Goal: Task Accomplishment & Management: Complete application form

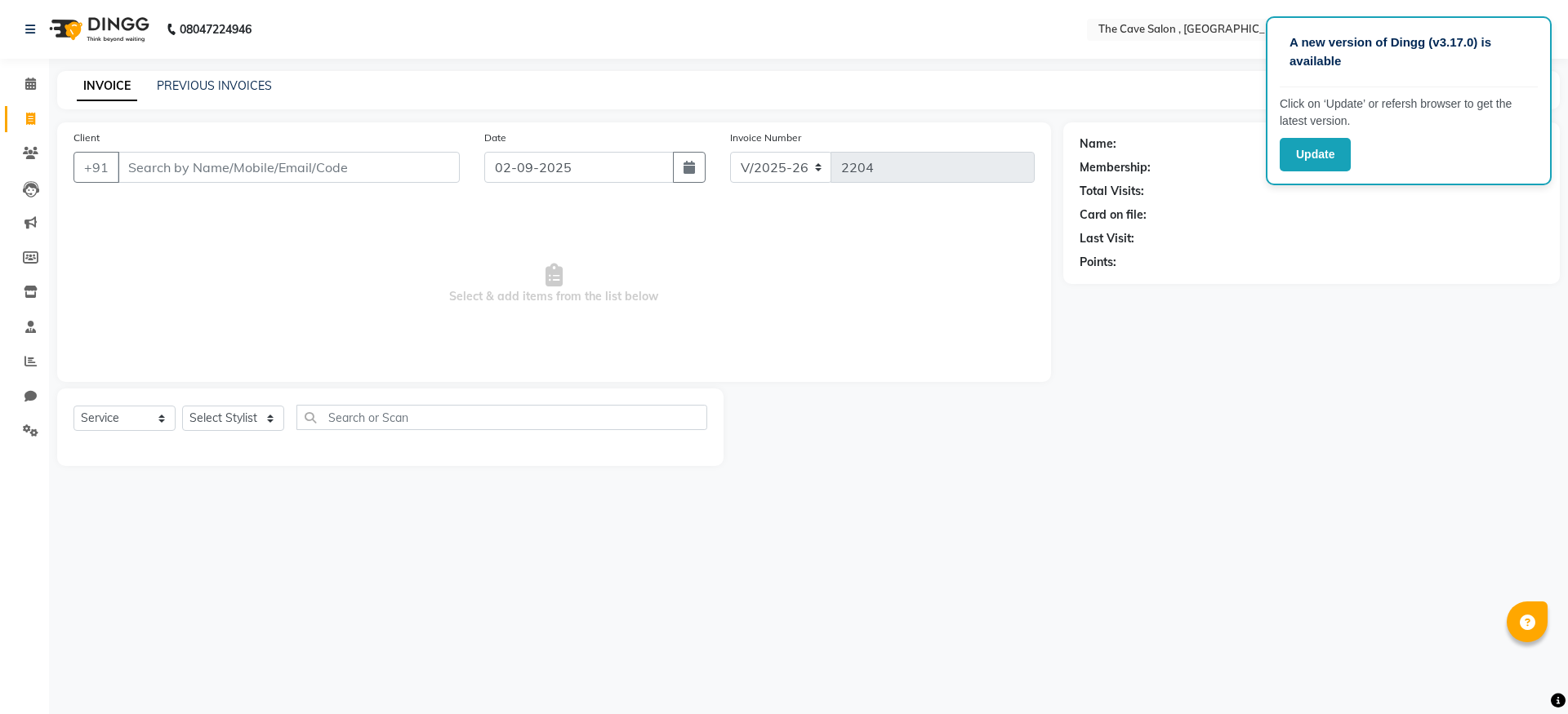
select select "7844"
select select "service"
click at [306, 181] on input "Client" at bounding box center [288, 167] width 342 height 31
click at [306, 174] on input "Client" at bounding box center [288, 167] width 342 height 31
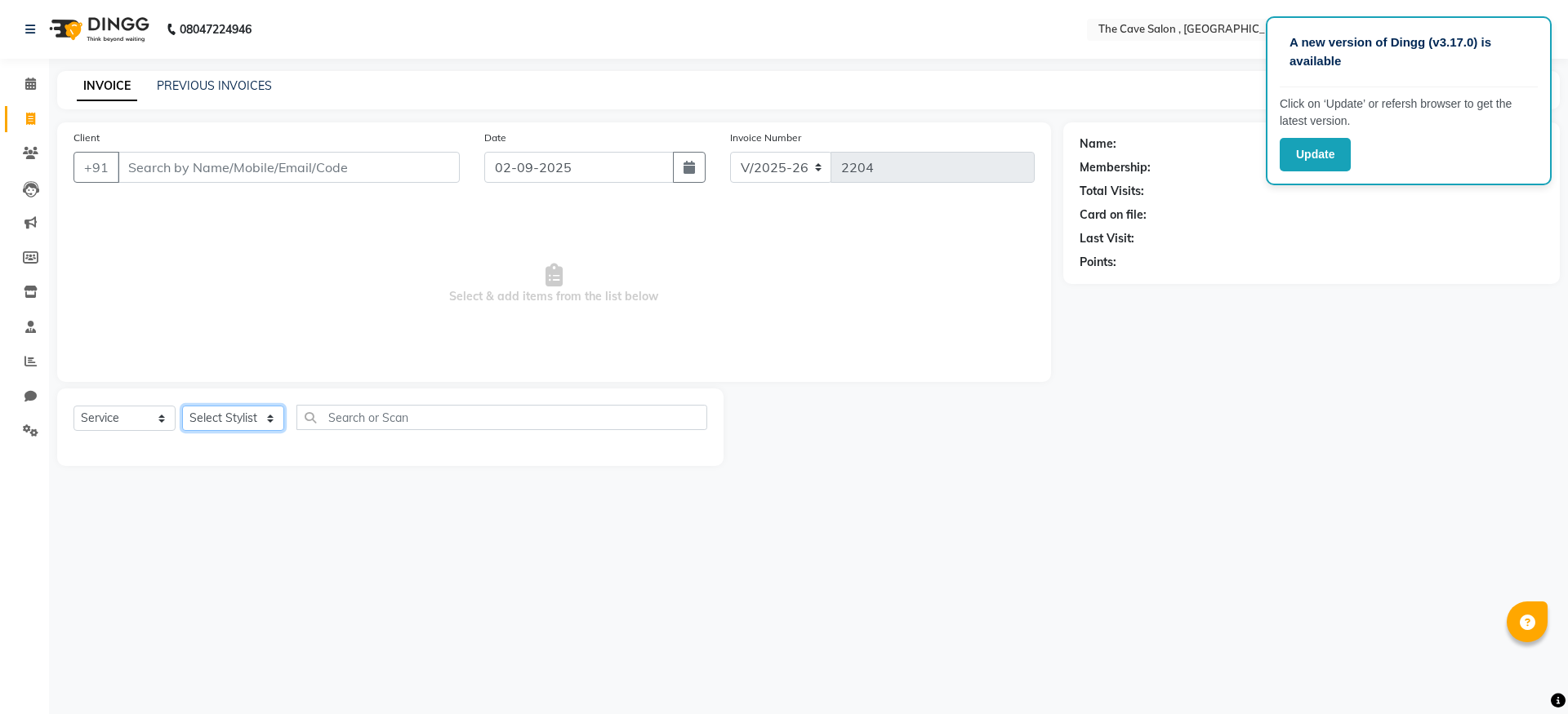
click at [250, 421] on select "Select Stylist Aarif Anil [PERSON_NAME] Anup bharti danish karan Mamta Manager …" at bounding box center [232, 418] width 102 height 25
select select "87554"
click at [182, 406] on select "Select Stylist Aarif Anil [PERSON_NAME] Anup bharti danish karan Mamta Manager …" at bounding box center [232, 418] width 102 height 25
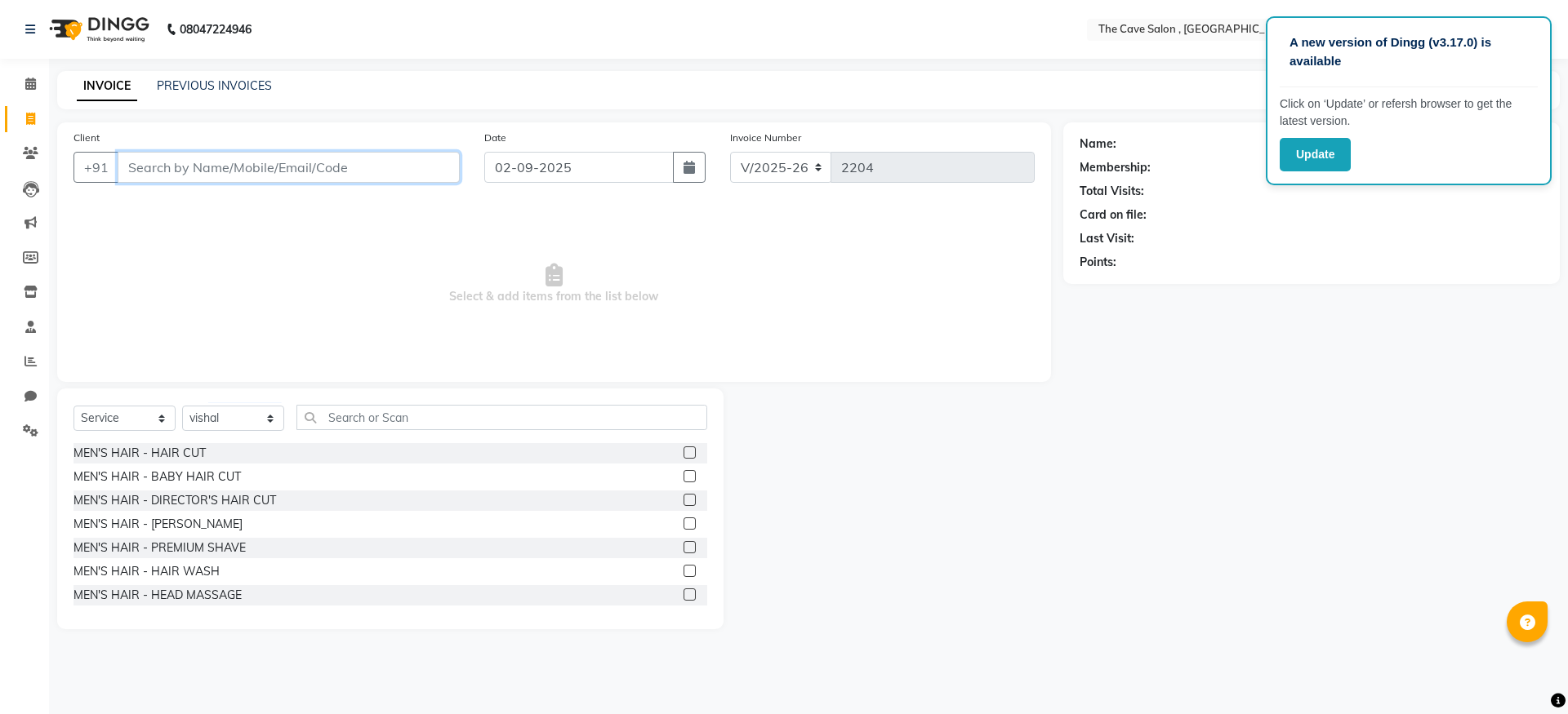
click at [341, 176] on input "Client" at bounding box center [288, 167] width 342 height 31
click at [236, 213] on button "NEETI 98119382 16" at bounding box center [199, 205] width 163 height 26
type input "9811938216"
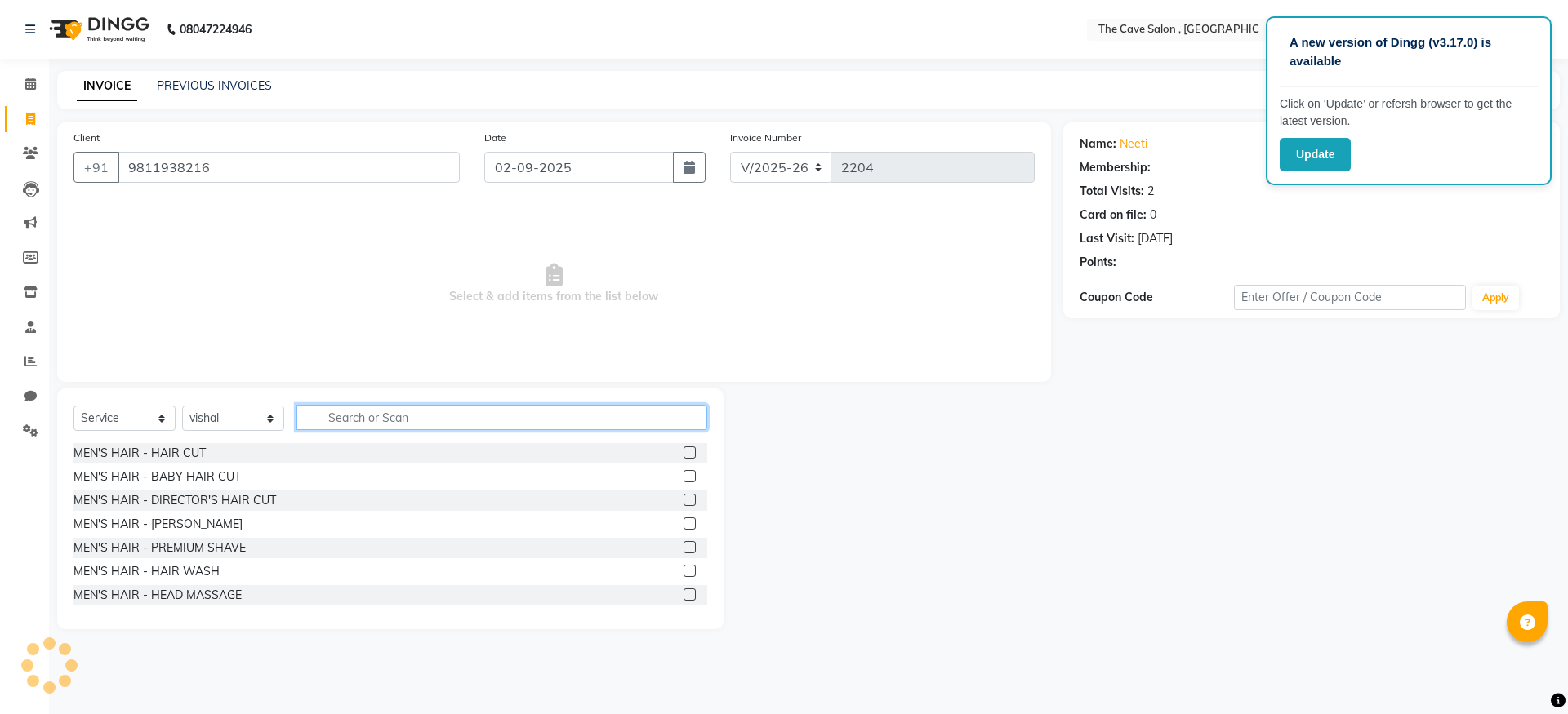
click at [479, 420] on input "text" at bounding box center [501, 417] width 411 height 25
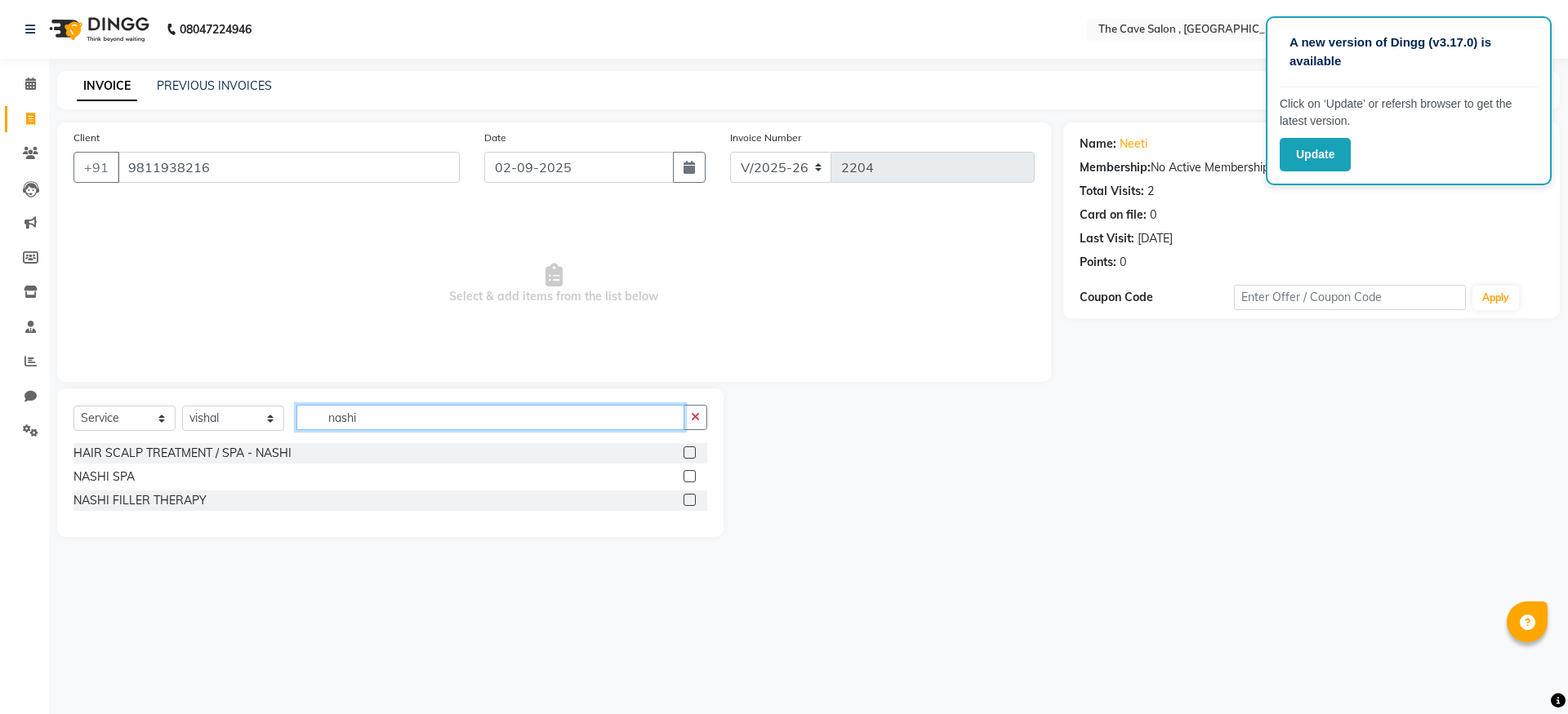
type input "nashi"
click at [693, 480] on label at bounding box center [689, 476] width 12 height 12
click at [693, 480] on input "checkbox" at bounding box center [688, 477] width 10 height 10
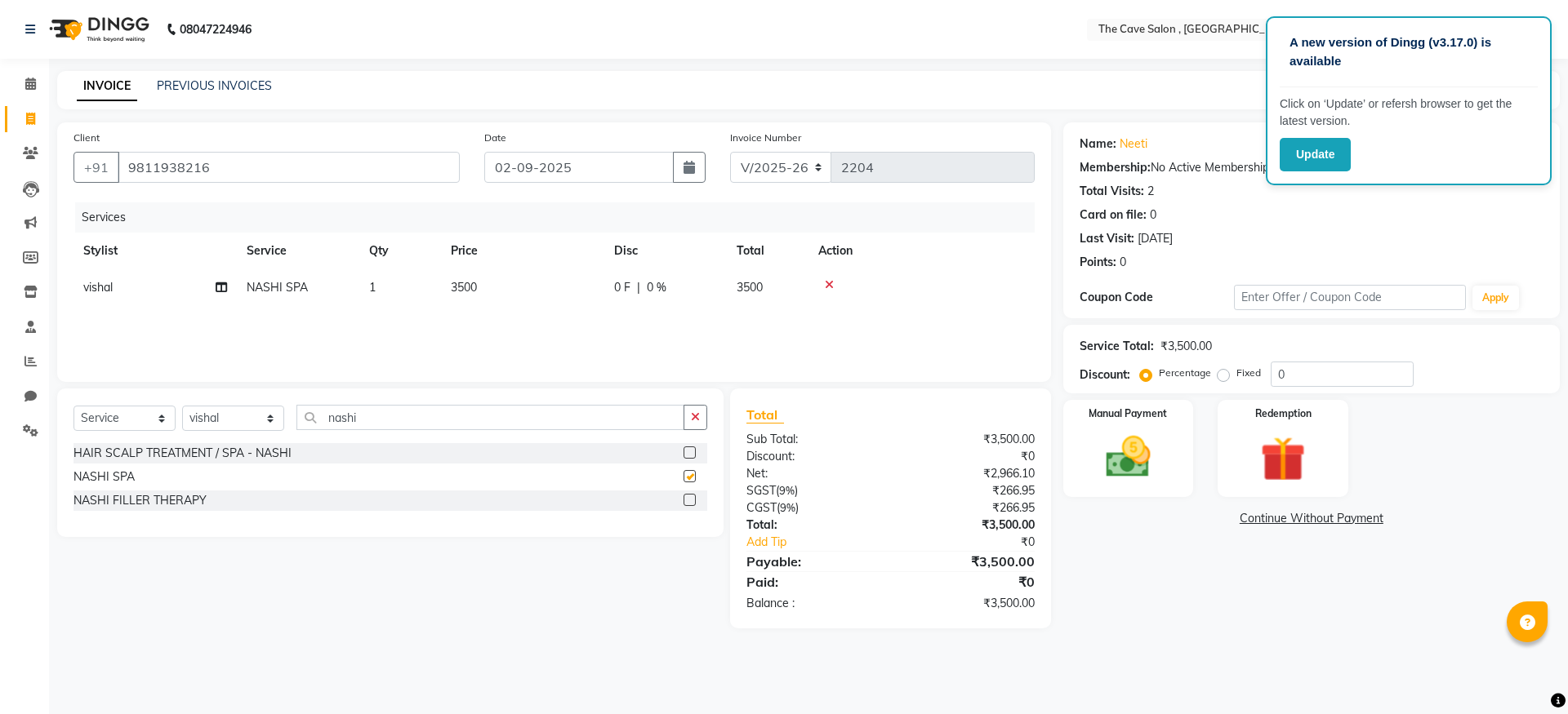
checkbox input "false"
click at [1152, 444] on img at bounding box center [1127, 457] width 76 height 54
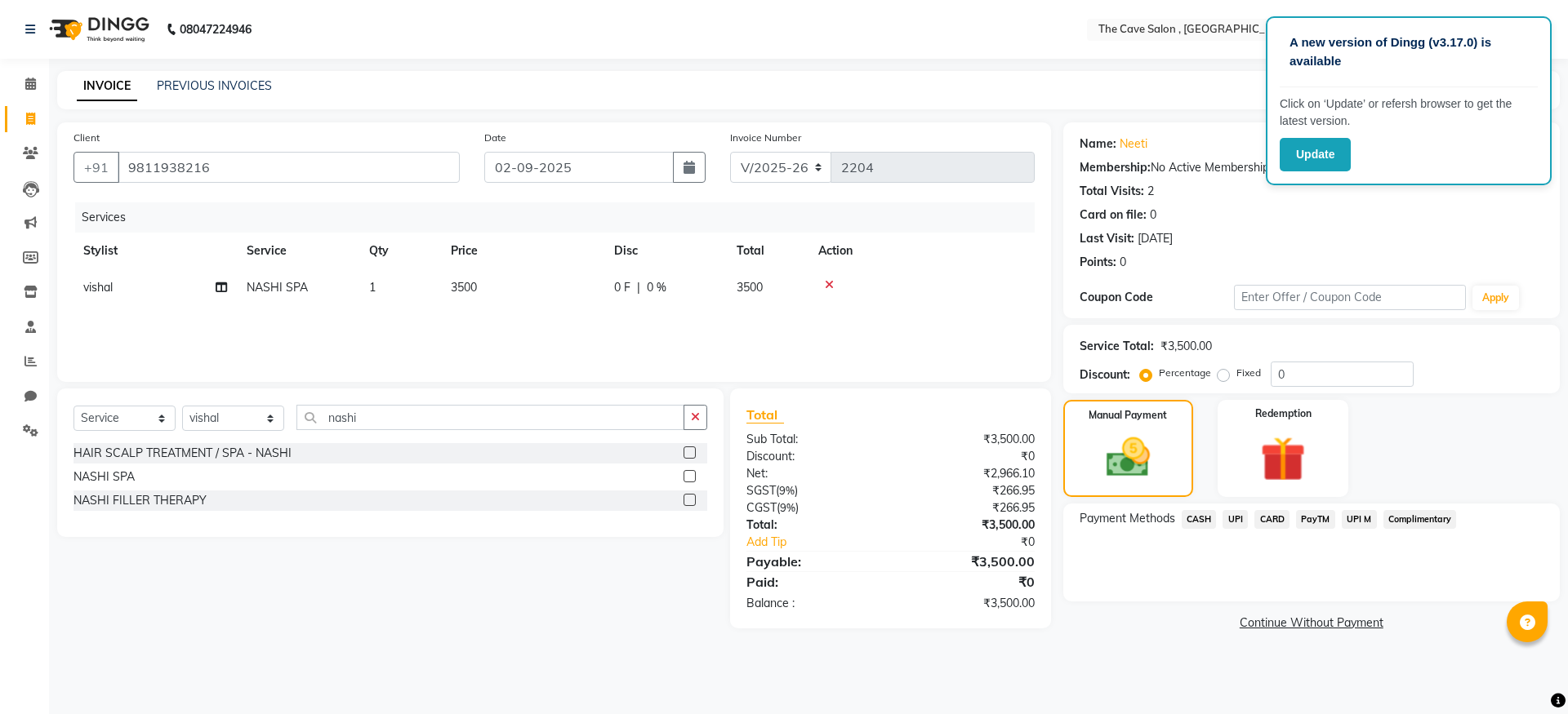
click at [1202, 522] on span "CASH" at bounding box center [1199, 520] width 35 height 19
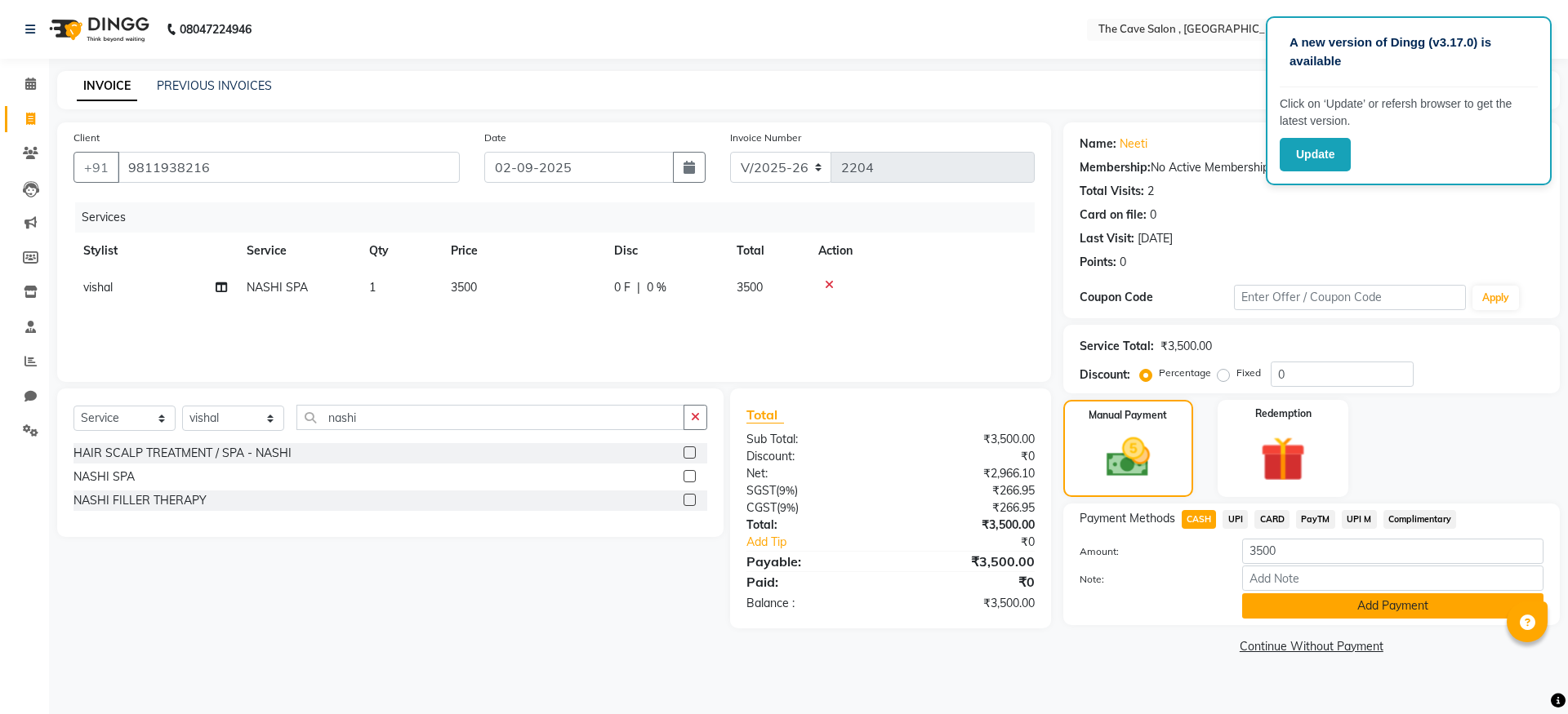
click at [1283, 599] on button "Add Payment" at bounding box center [1393, 606] width 302 height 25
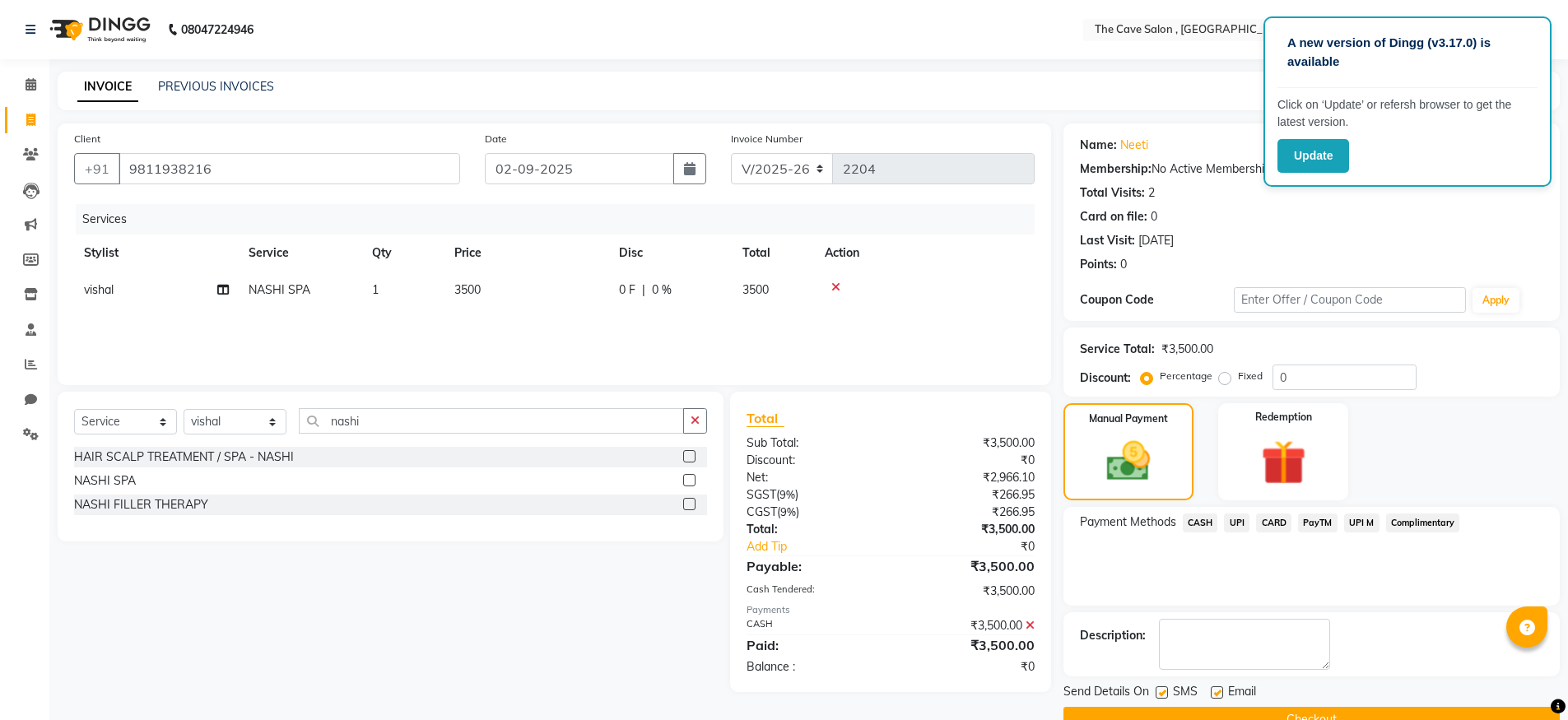
scroll to position [37, 0]
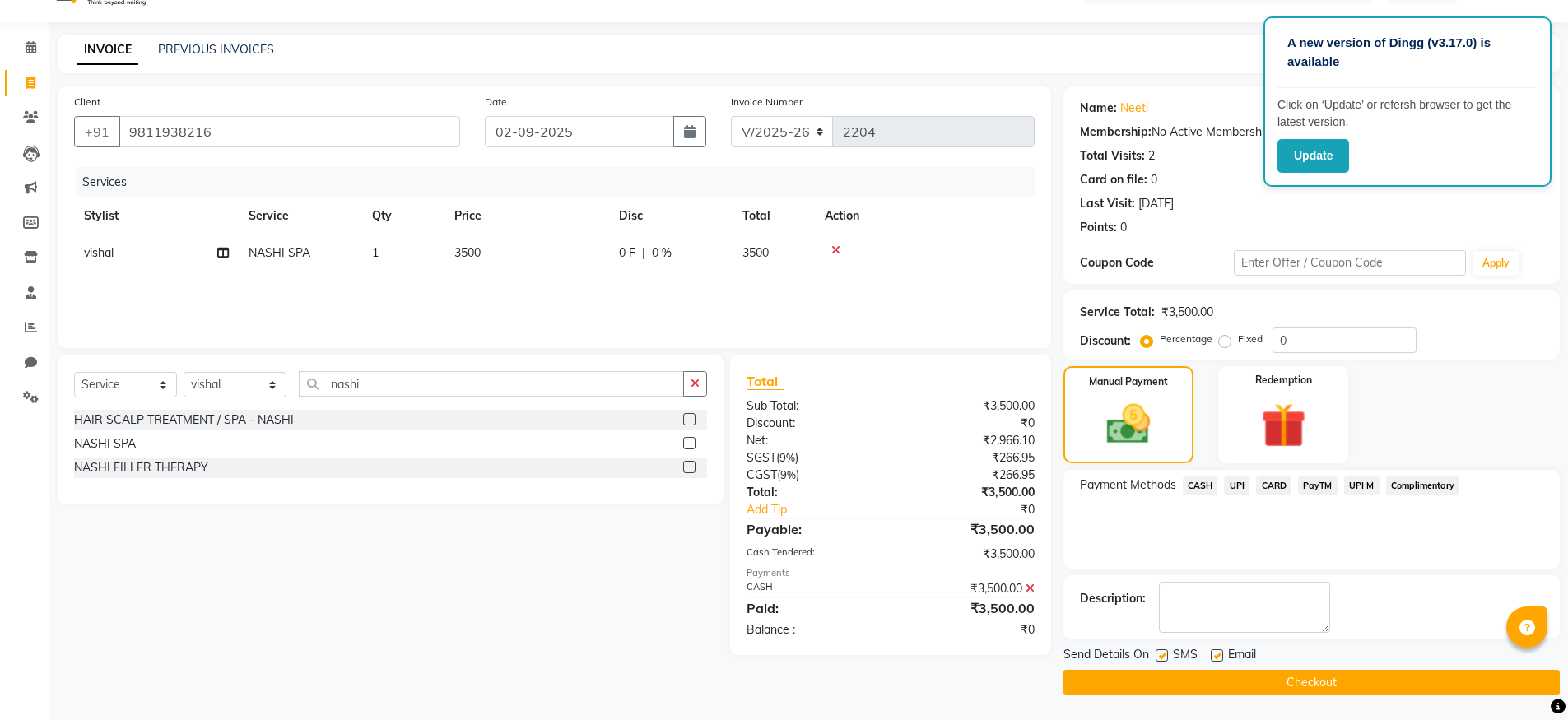
click at [1295, 676] on button "Checkout" at bounding box center [1311, 682] width 496 height 26
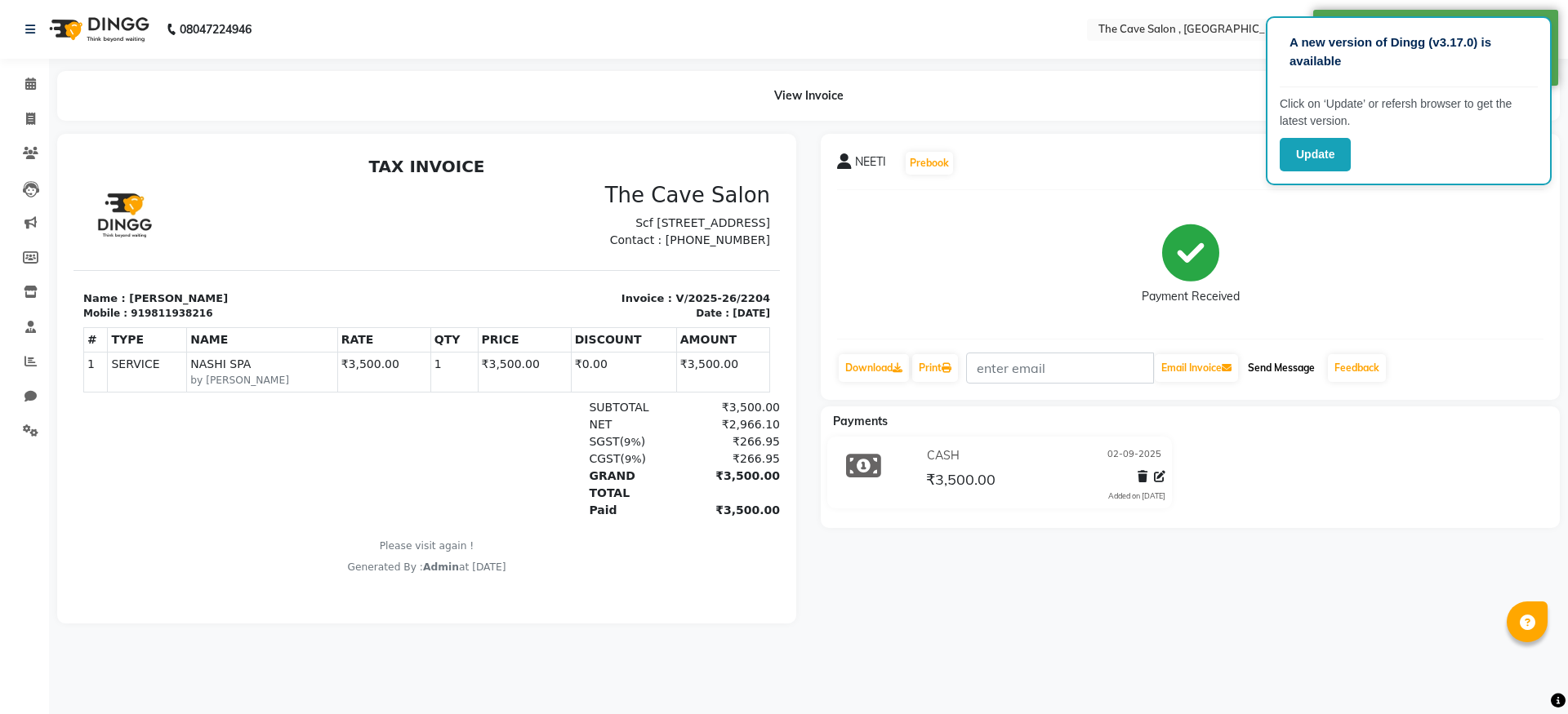
click at [1283, 367] on button "Send Message" at bounding box center [1281, 368] width 80 height 28
click at [45, 123] on li "Invoice" at bounding box center [24, 119] width 49 height 35
click at [20, 124] on span at bounding box center [30, 120] width 28 height 19
select select "7844"
select select "service"
